Goal: Information Seeking & Learning: Check status

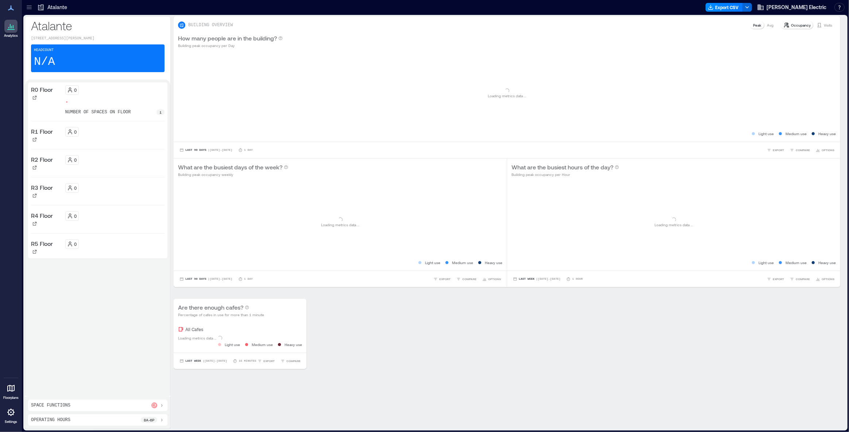
click at [30, 7] on icon at bounding box center [29, 7] width 5 height 1
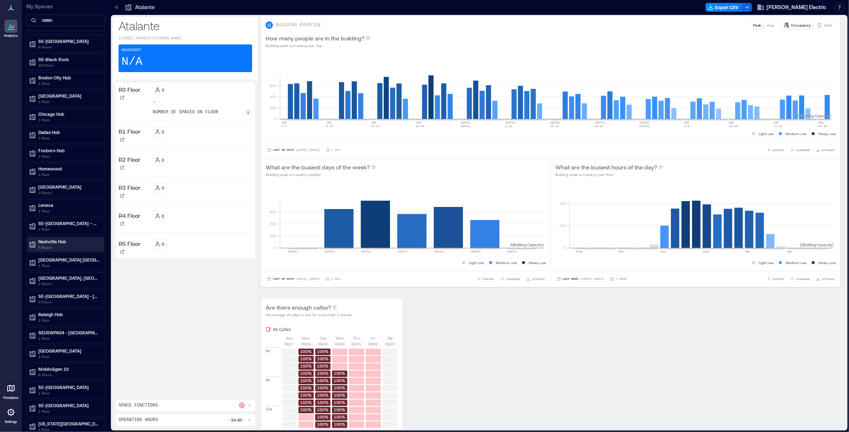
scroll to position [458, 0]
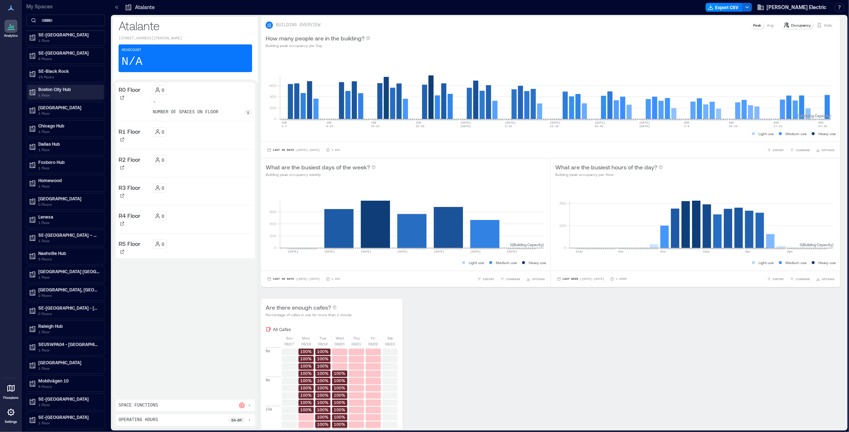
click at [75, 87] on p "Boston City Hub" at bounding box center [68, 89] width 61 height 6
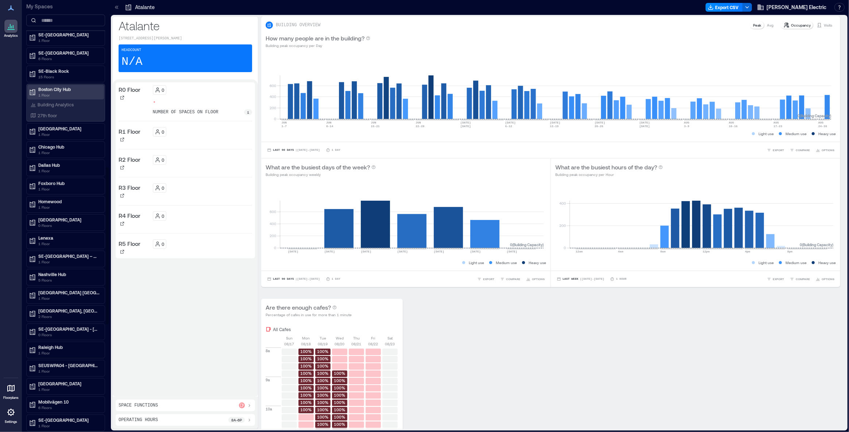
click at [56, 86] on p "Boston City Hub" at bounding box center [68, 89] width 61 height 6
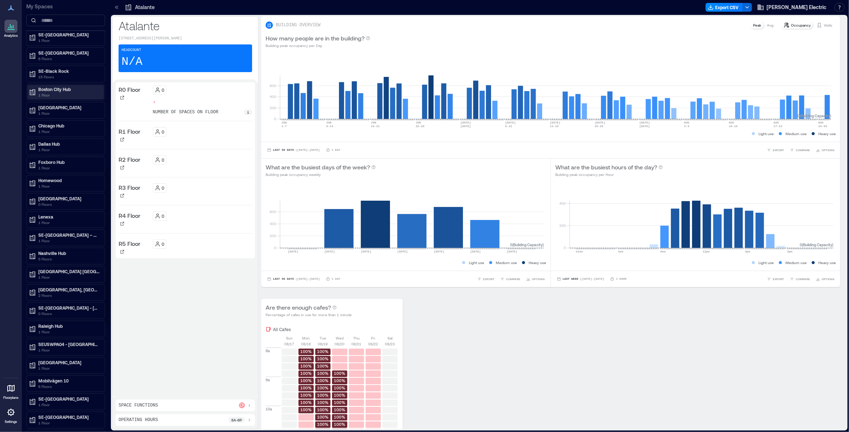
click at [55, 87] on p "Boston City Hub" at bounding box center [68, 89] width 61 height 6
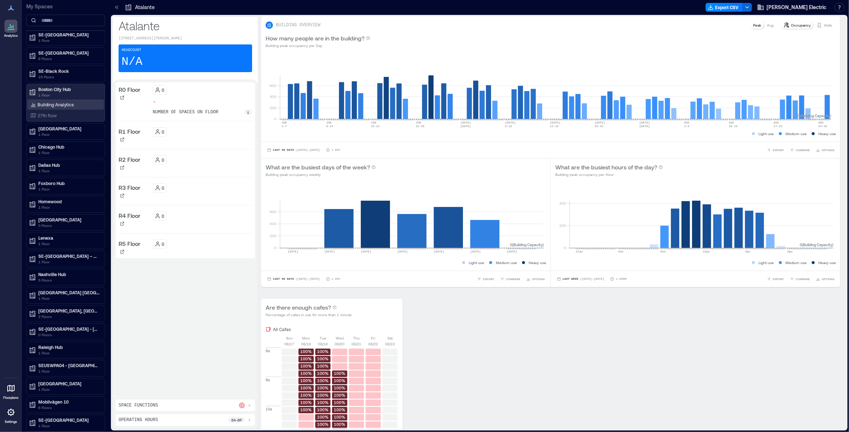
click at [54, 104] on p "Building Analytics" at bounding box center [56, 105] width 36 height 6
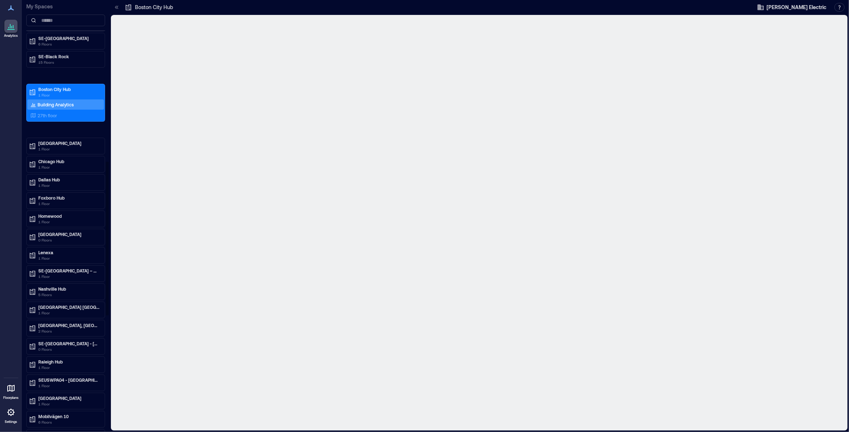
scroll to position [444, 0]
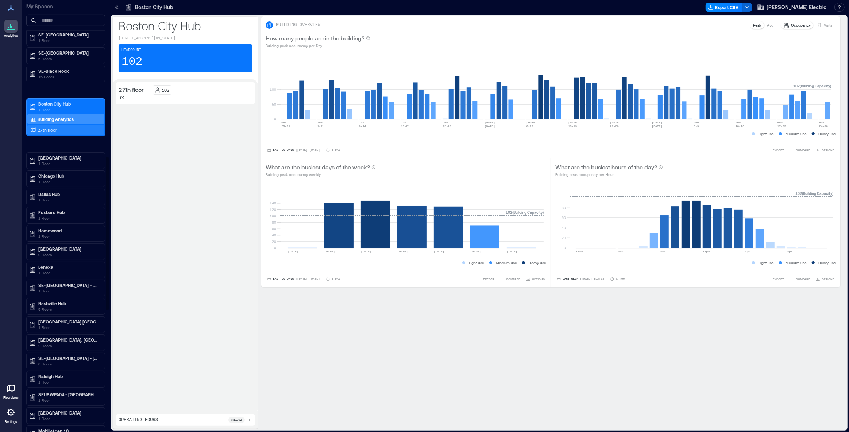
click at [51, 129] on p "27th floor" at bounding box center [47, 130] width 19 height 6
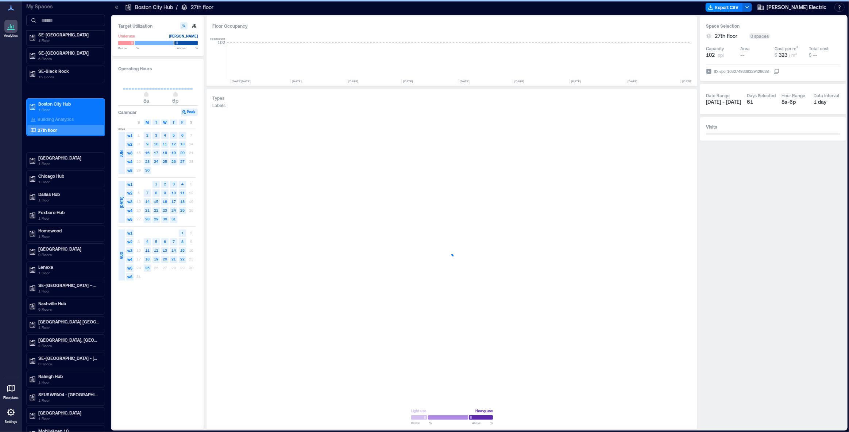
scroll to position [0, 1258]
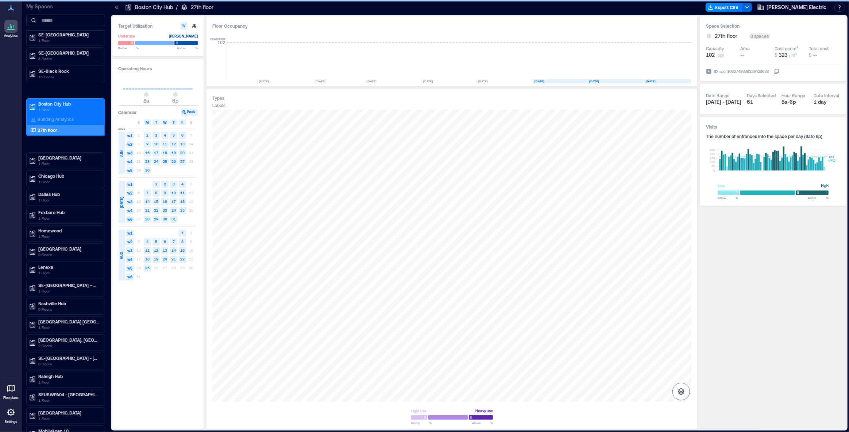
click at [683, 393] on icon "button" at bounding box center [681, 391] width 7 height 7
click at [680, 356] on icon "button" at bounding box center [680, 353] width 7 height 7
click at [404, 213] on div "A0DSQ031" at bounding box center [451, 256] width 479 height 292
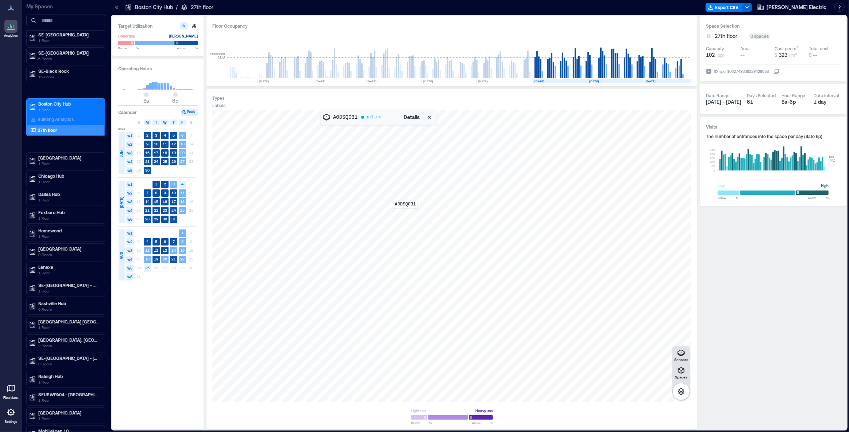
click at [405, 213] on div "A0DSQ031" at bounding box center [451, 256] width 479 height 292
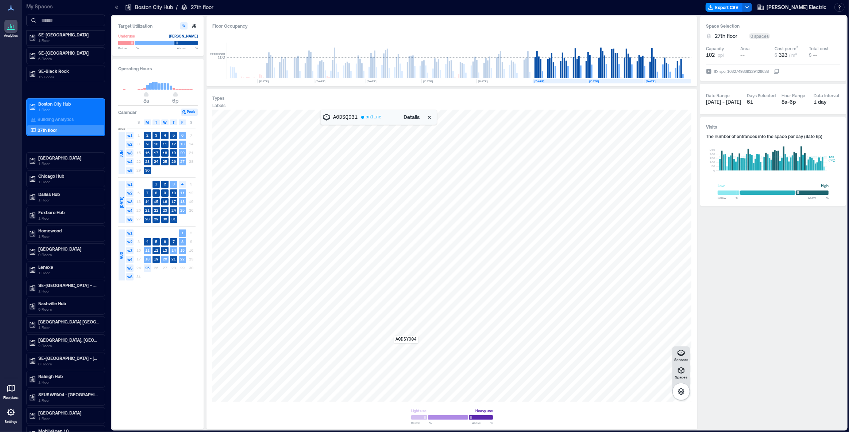
click at [406, 349] on div "A0DSY004" at bounding box center [451, 256] width 479 height 292
